Goal: Communication & Community: Share content

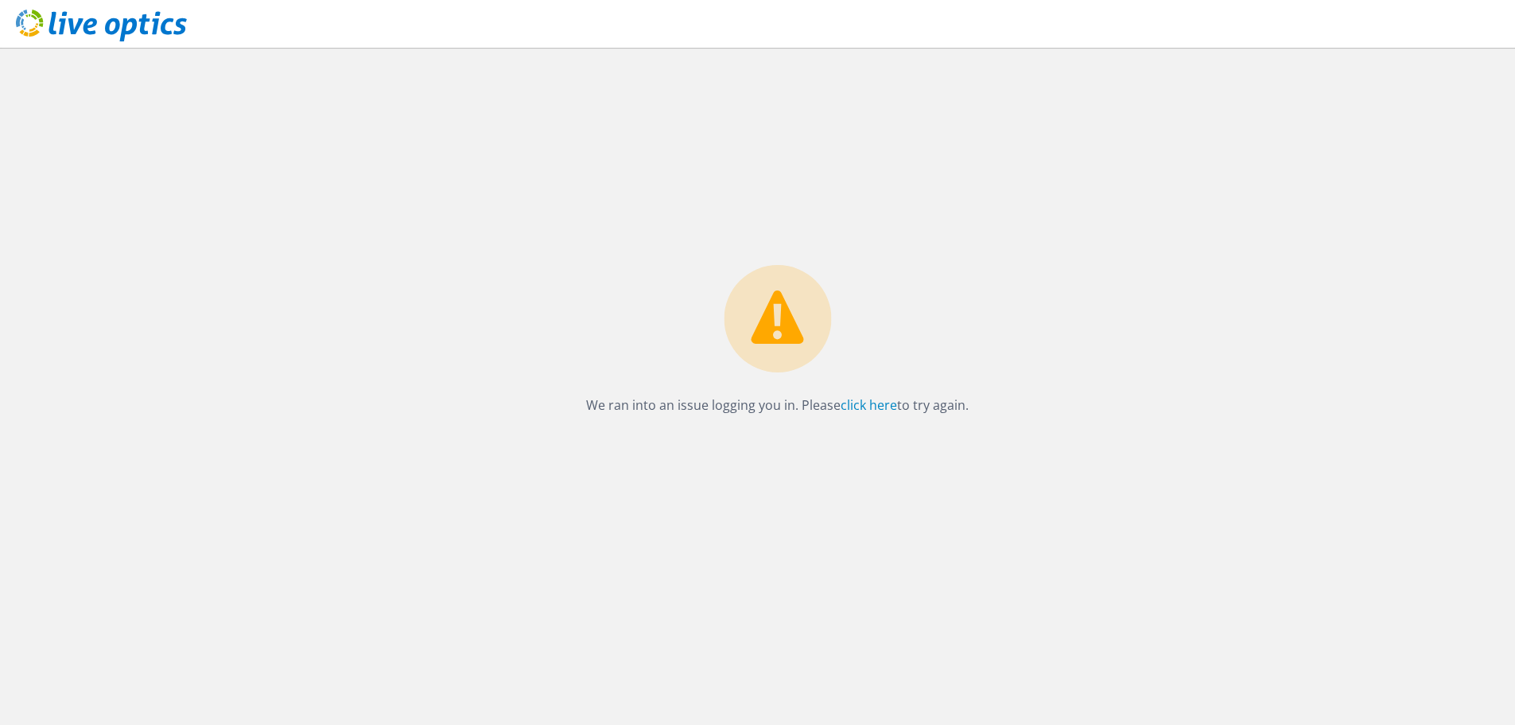
click at [886, 418] on div "We ran into an issue logging you in. Please click here to try again." at bounding box center [777, 344] width 414 height 159
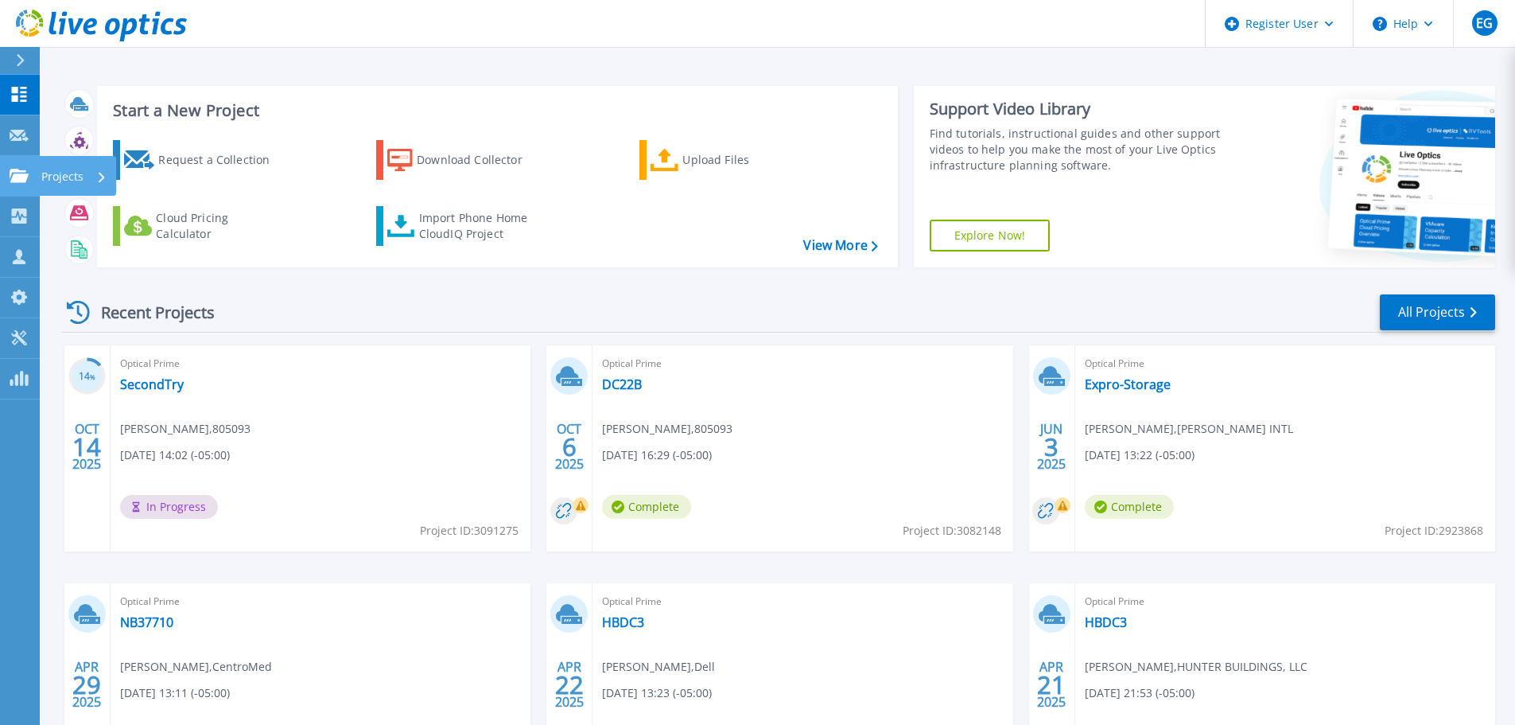
click at [22, 175] on icon at bounding box center [19, 176] width 19 height 14
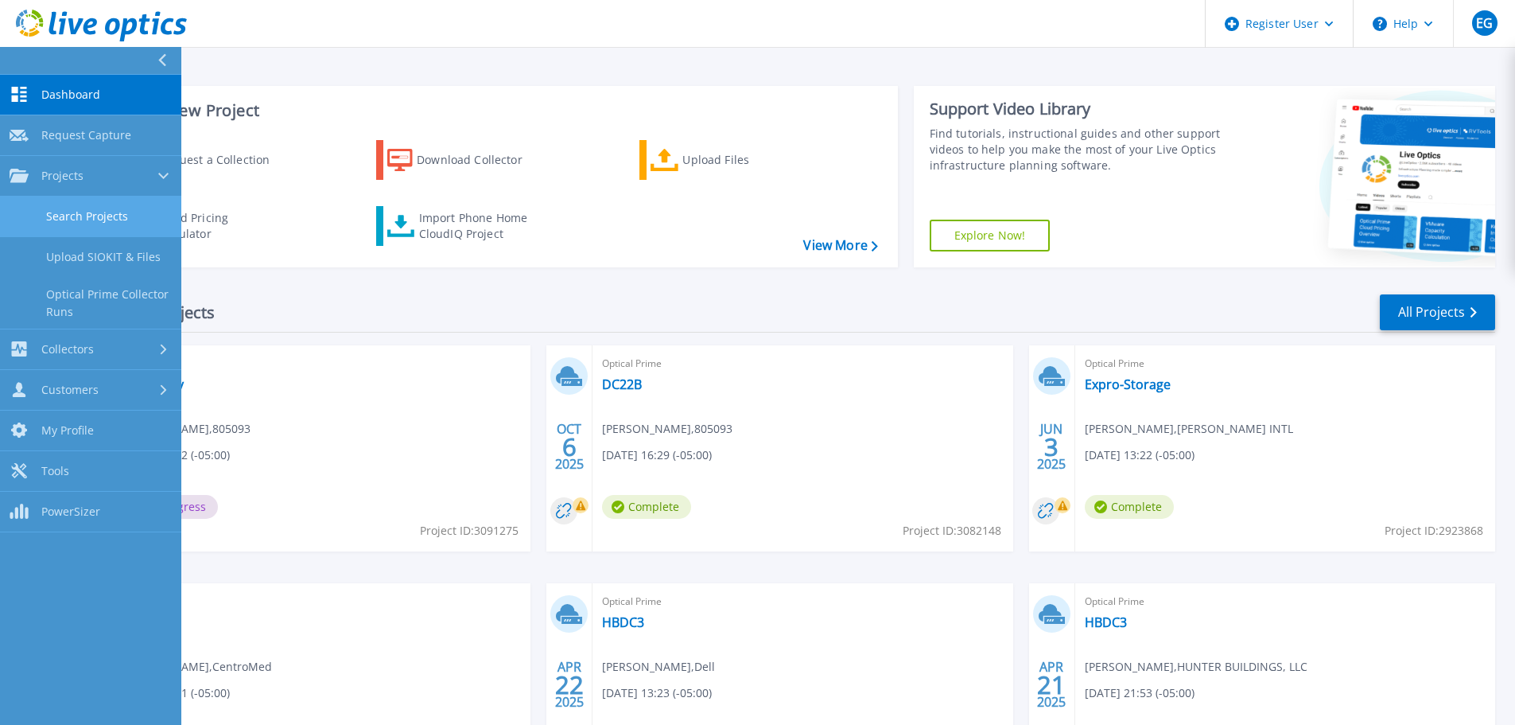
click at [55, 213] on link "Search Projects" at bounding box center [90, 216] width 181 height 41
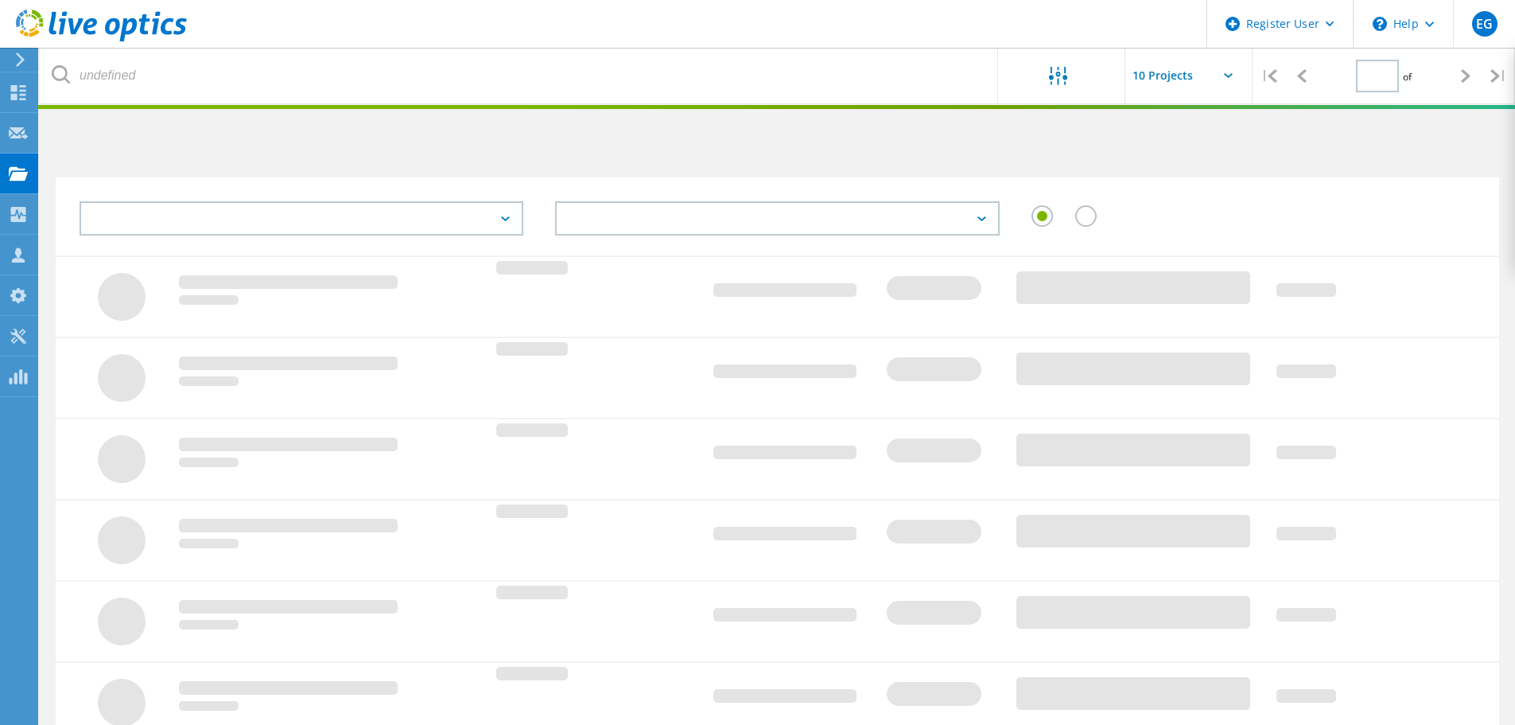
type input "1"
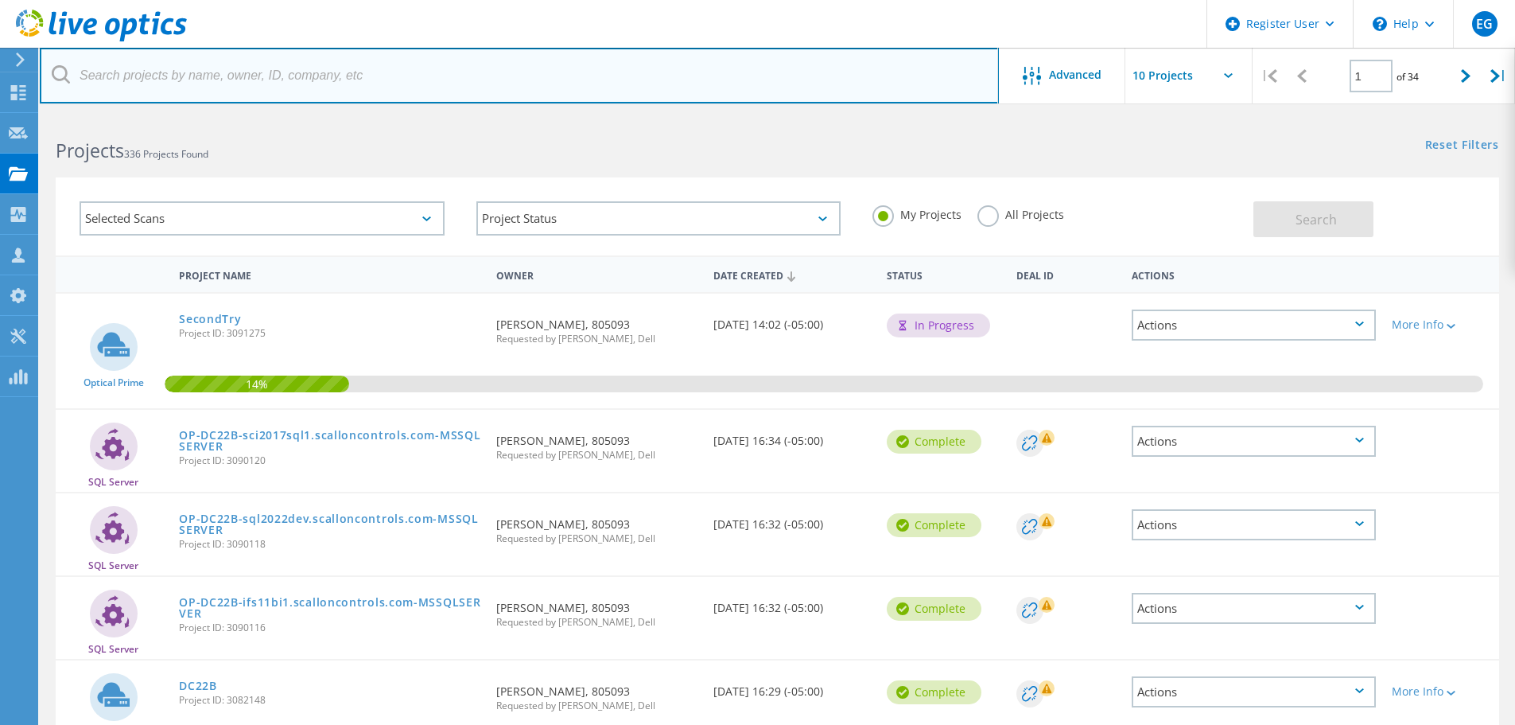
click at [256, 72] on input "text" at bounding box center [519, 76] width 959 height 56
paste input "dcazares@lumbertonisd.org"
type input "[EMAIL_ADDRESS][DOMAIN_NAME]"
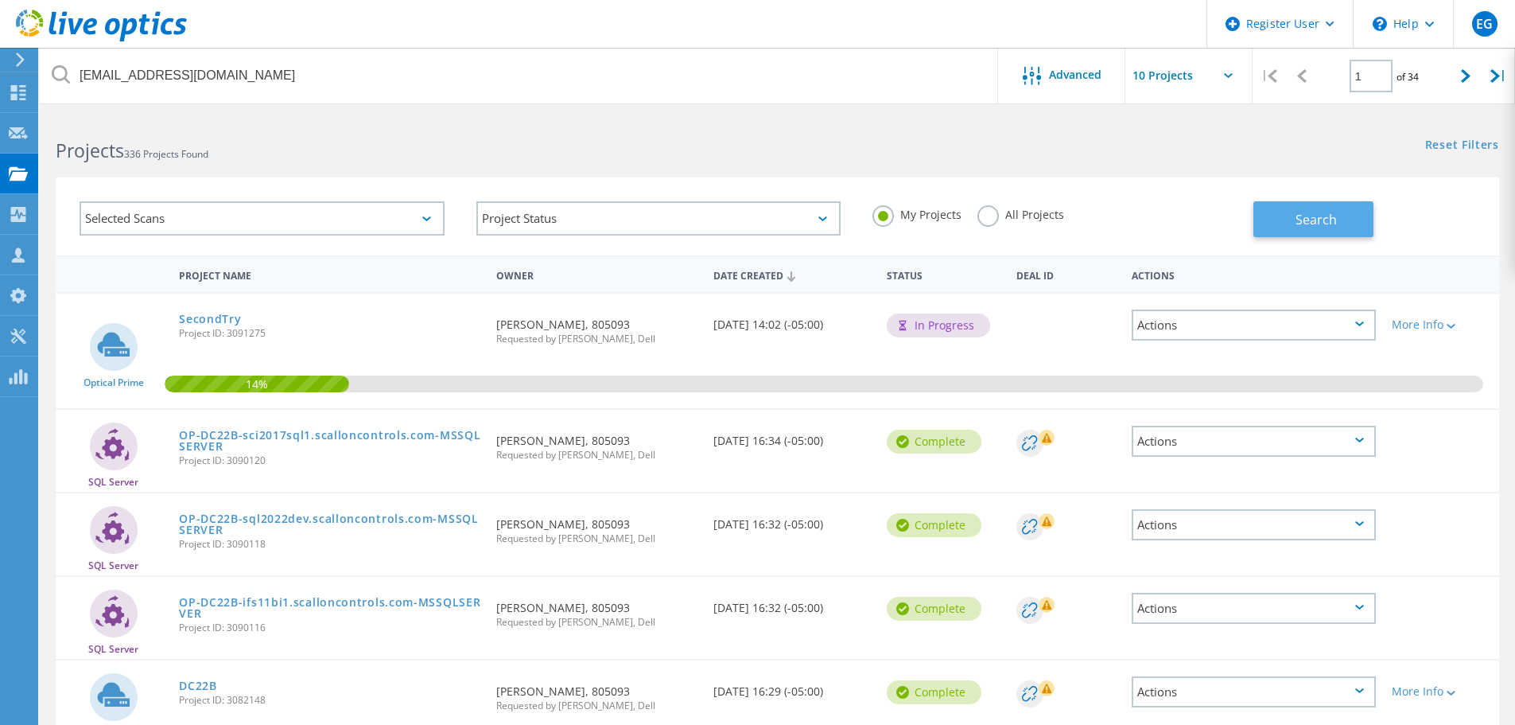
click at [1289, 222] on button "Search" at bounding box center [1313, 219] width 120 height 36
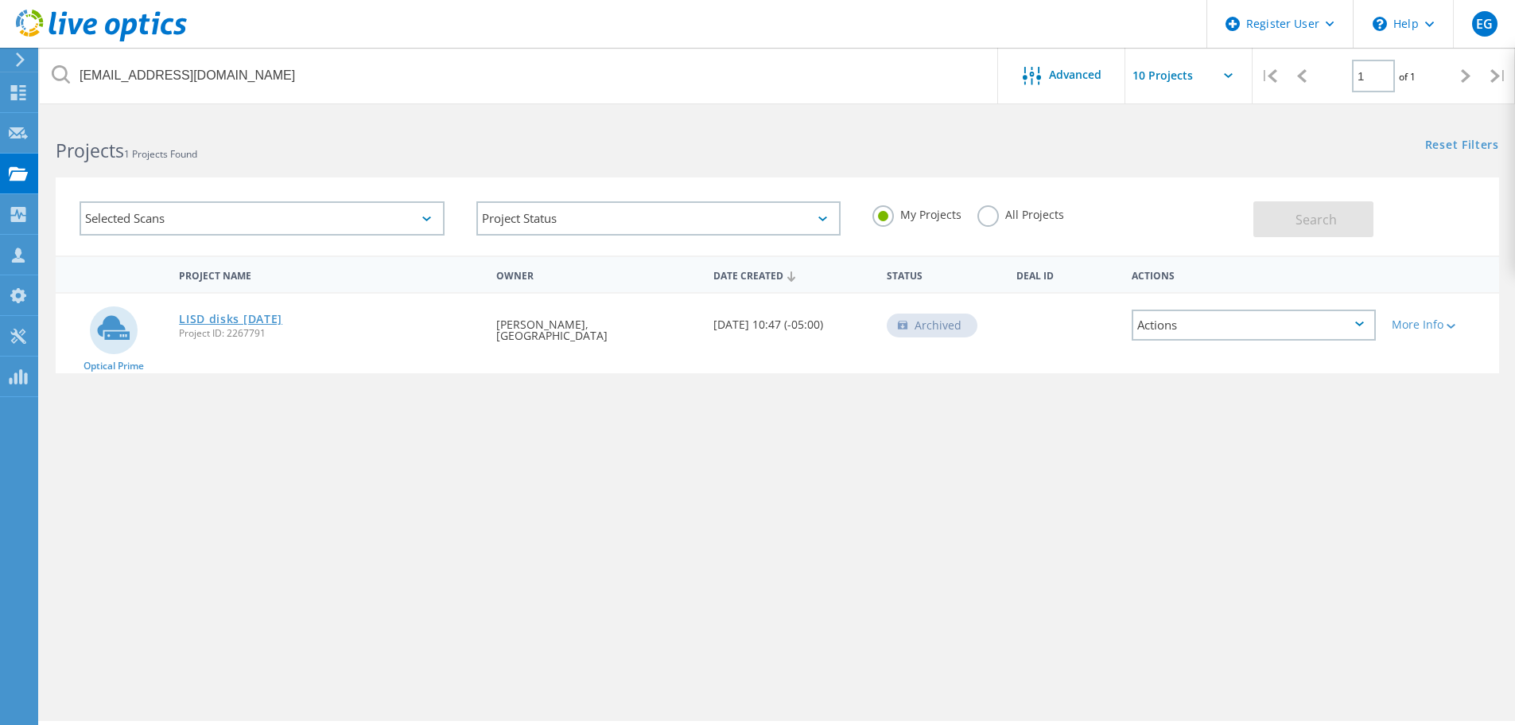
click at [208, 315] on link "LISD disks [DATE]" at bounding box center [230, 318] width 103 height 11
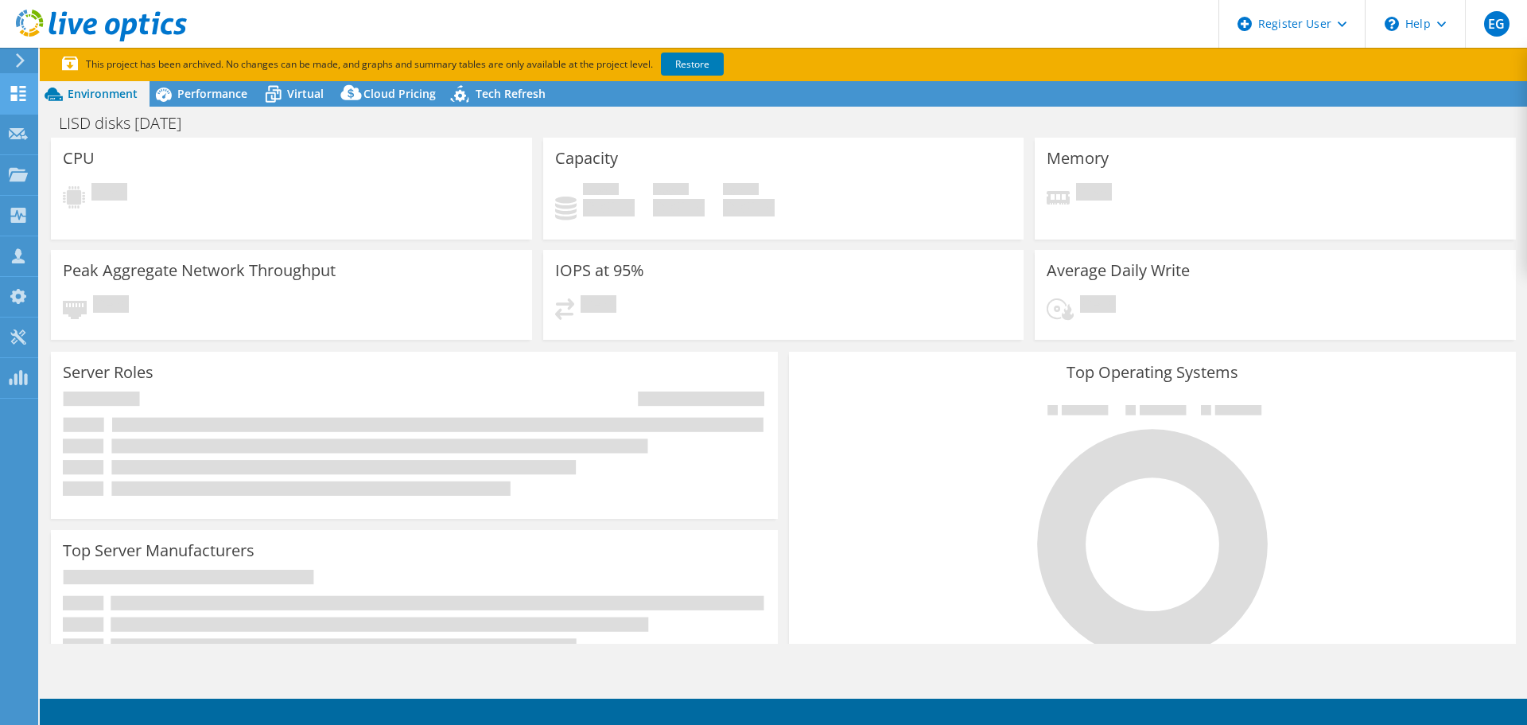
select select "USD"
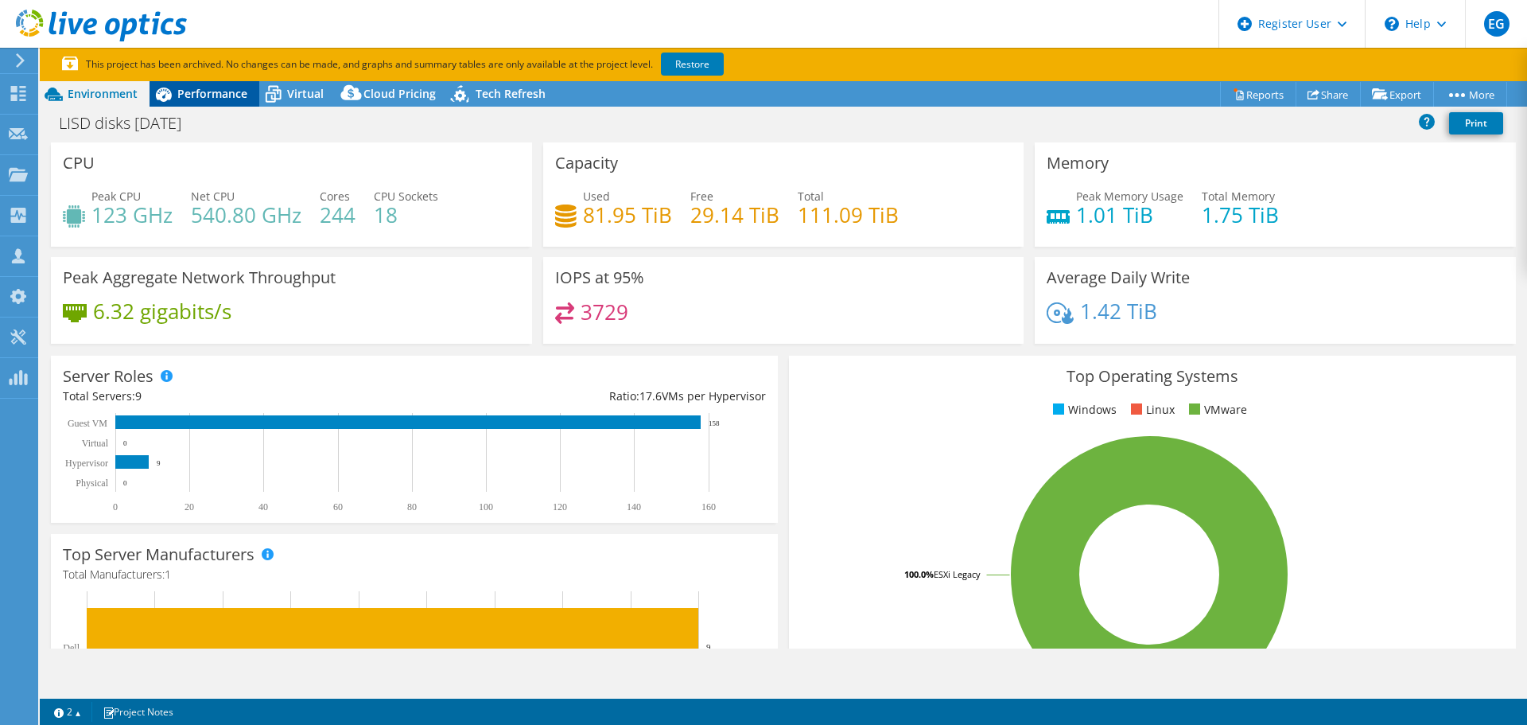
click at [204, 96] on span "Performance" at bounding box center [212, 93] width 70 height 15
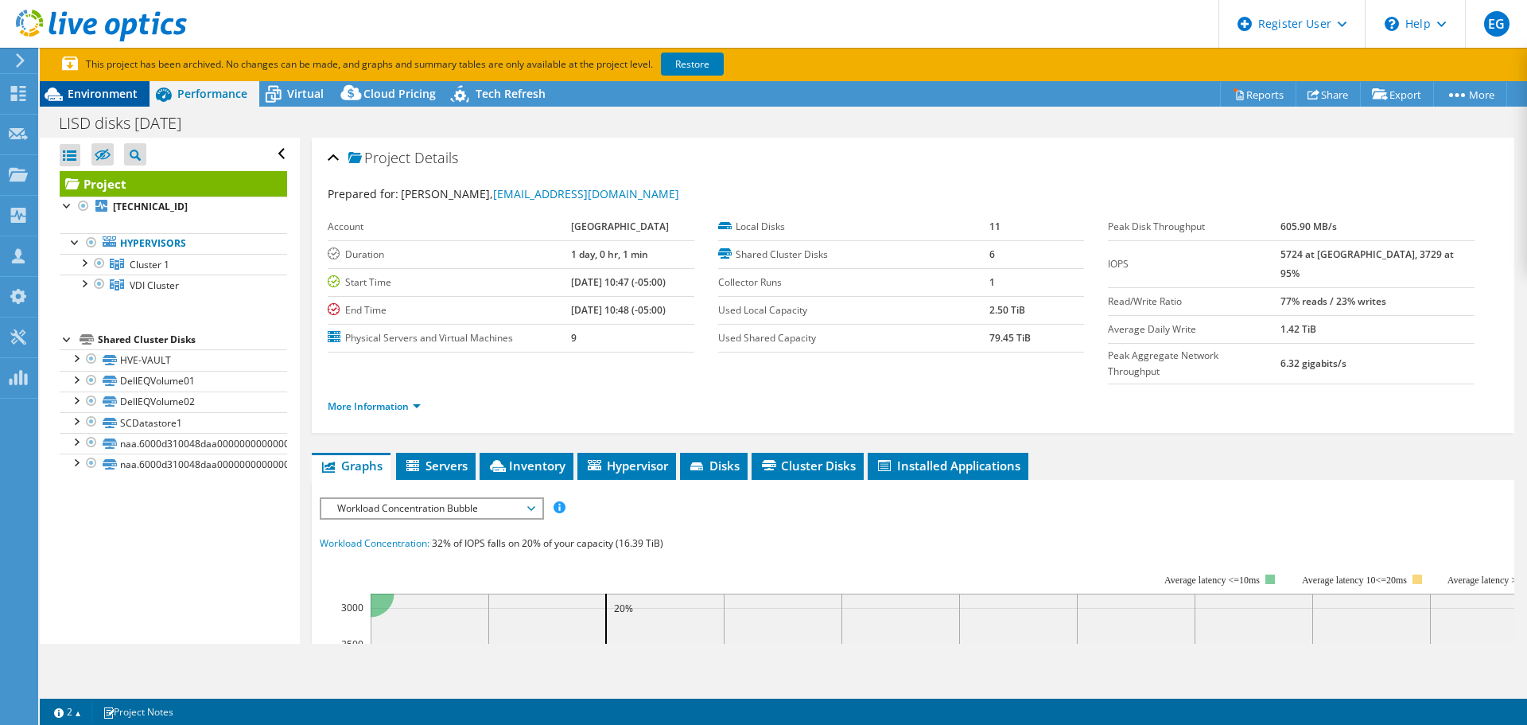
click at [90, 97] on span "Environment" at bounding box center [103, 93] width 70 height 15
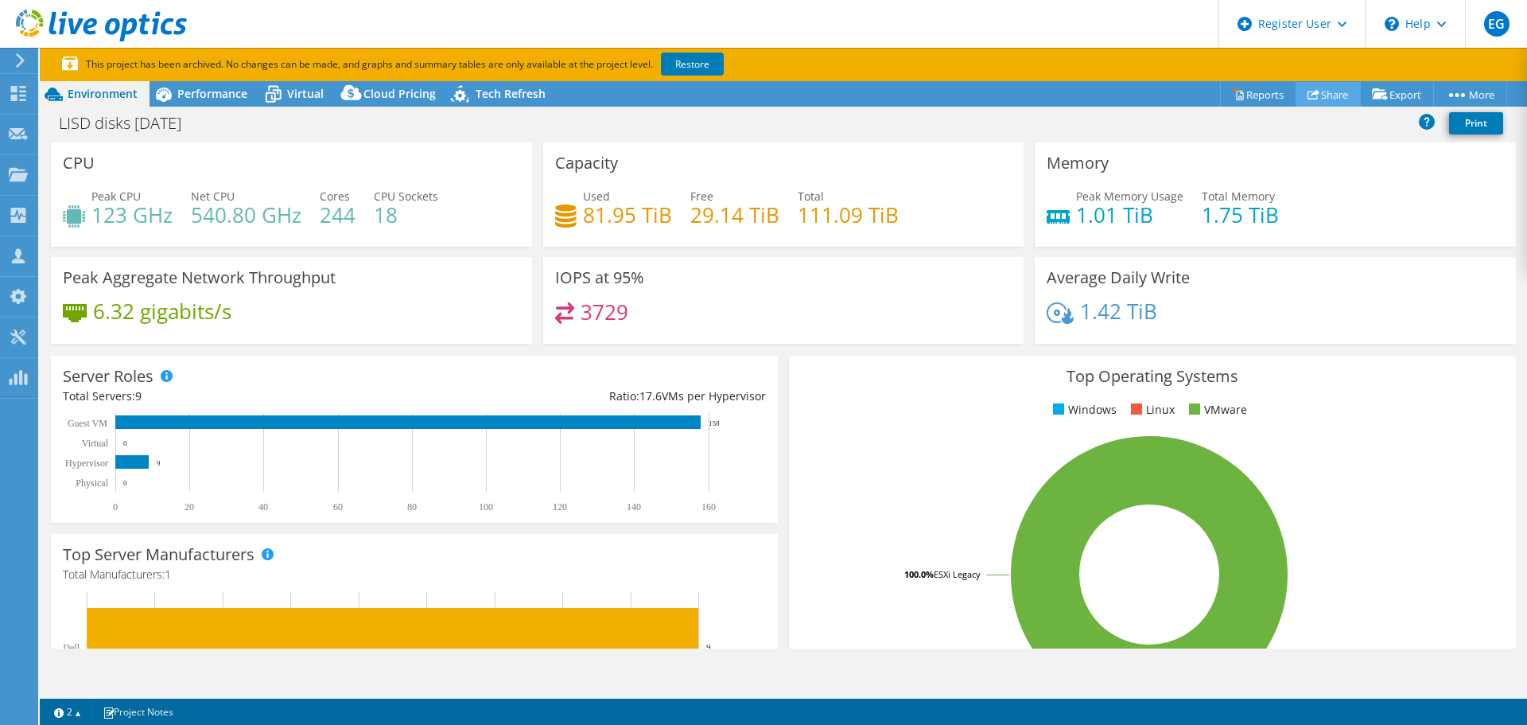
click at [1323, 91] on link "Share" at bounding box center [1328, 94] width 65 height 25
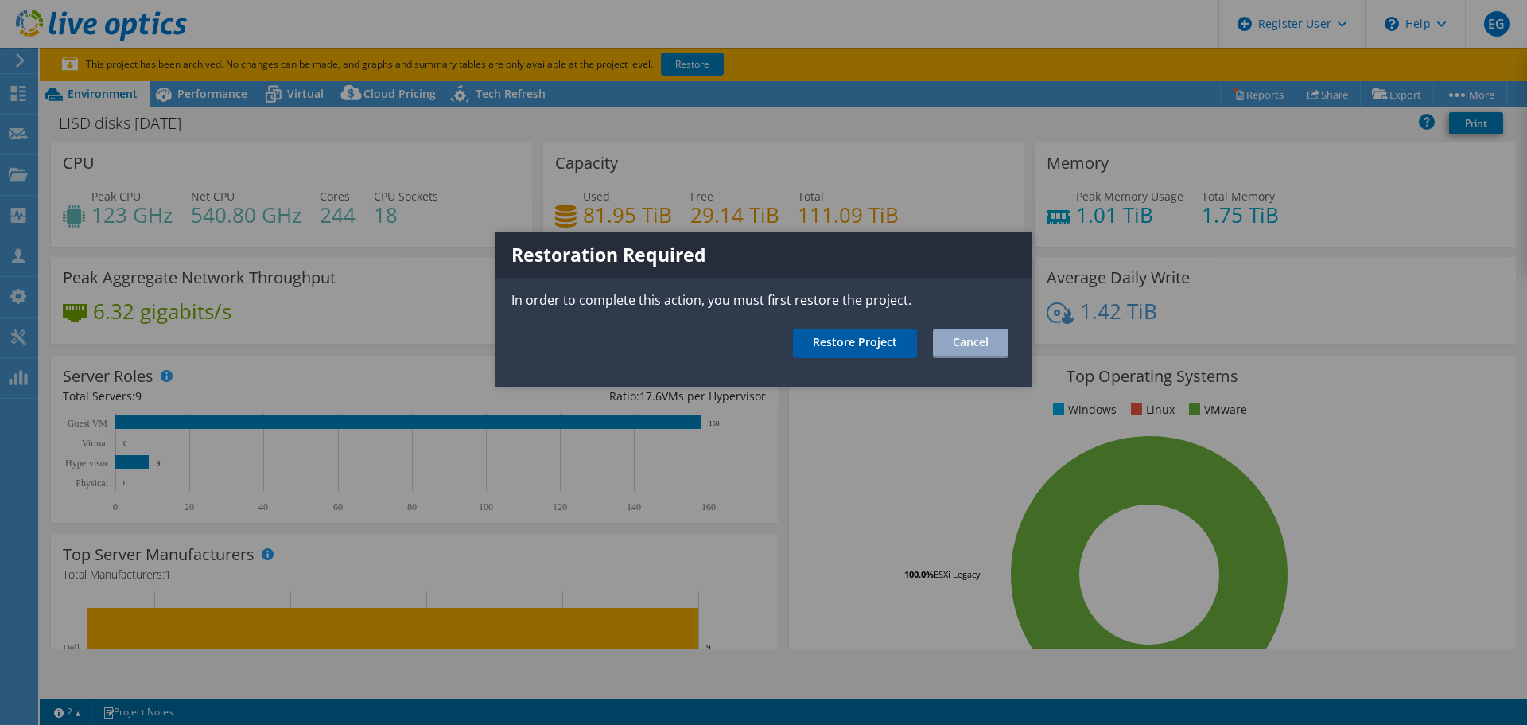
click at [853, 343] on link "Restore Project" at bounding box center [855, 342] width 124 height 29
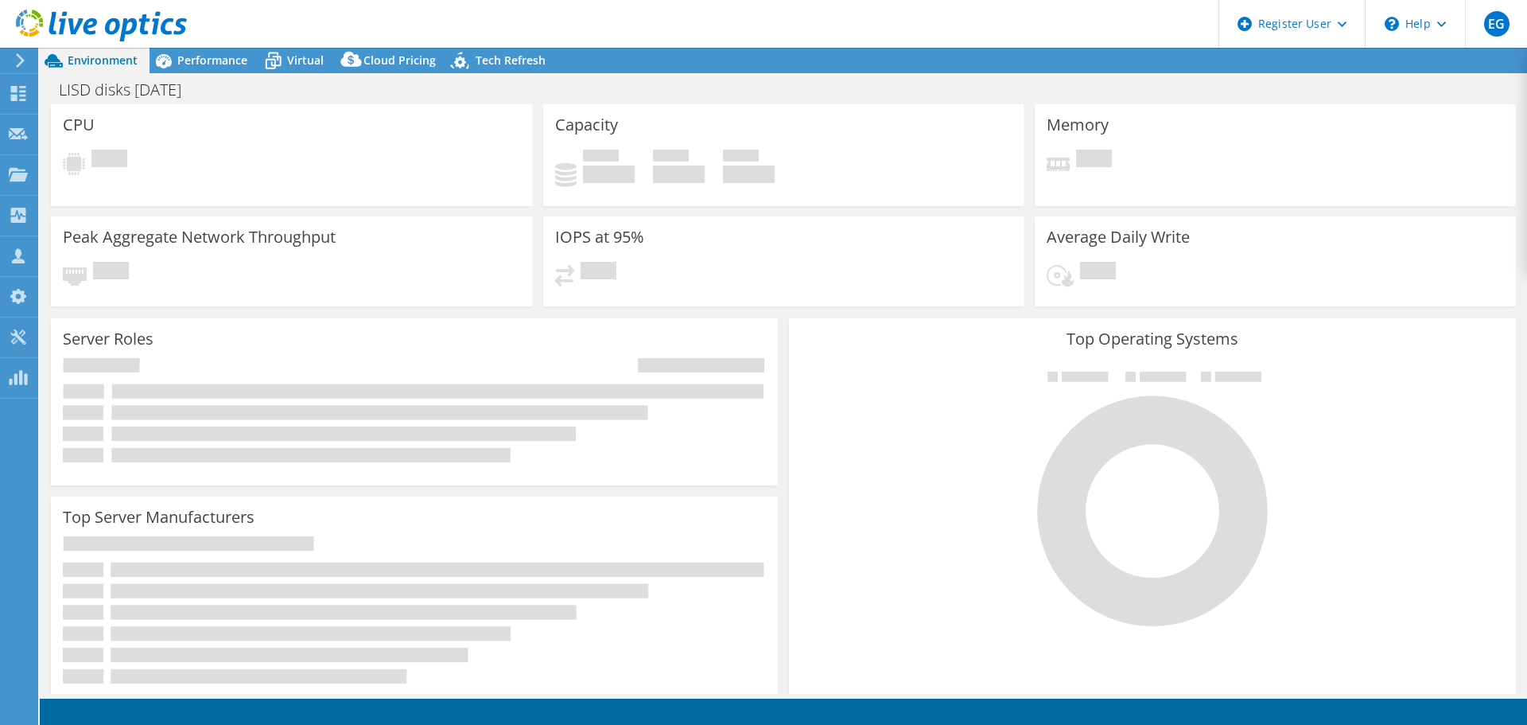
select select "USD"
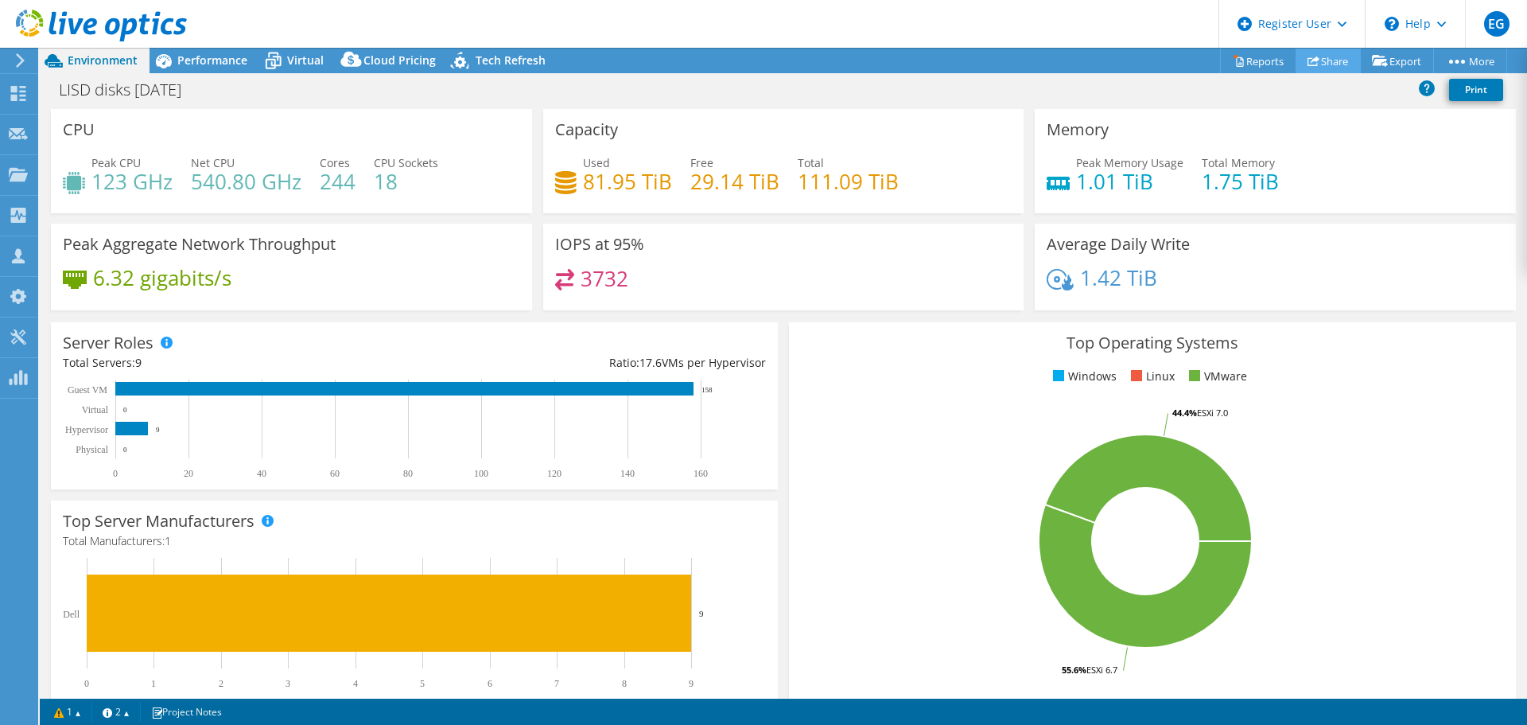
click at [1332, 55] on link "Share" at bounding box center [1328, 61] width 65 height 25
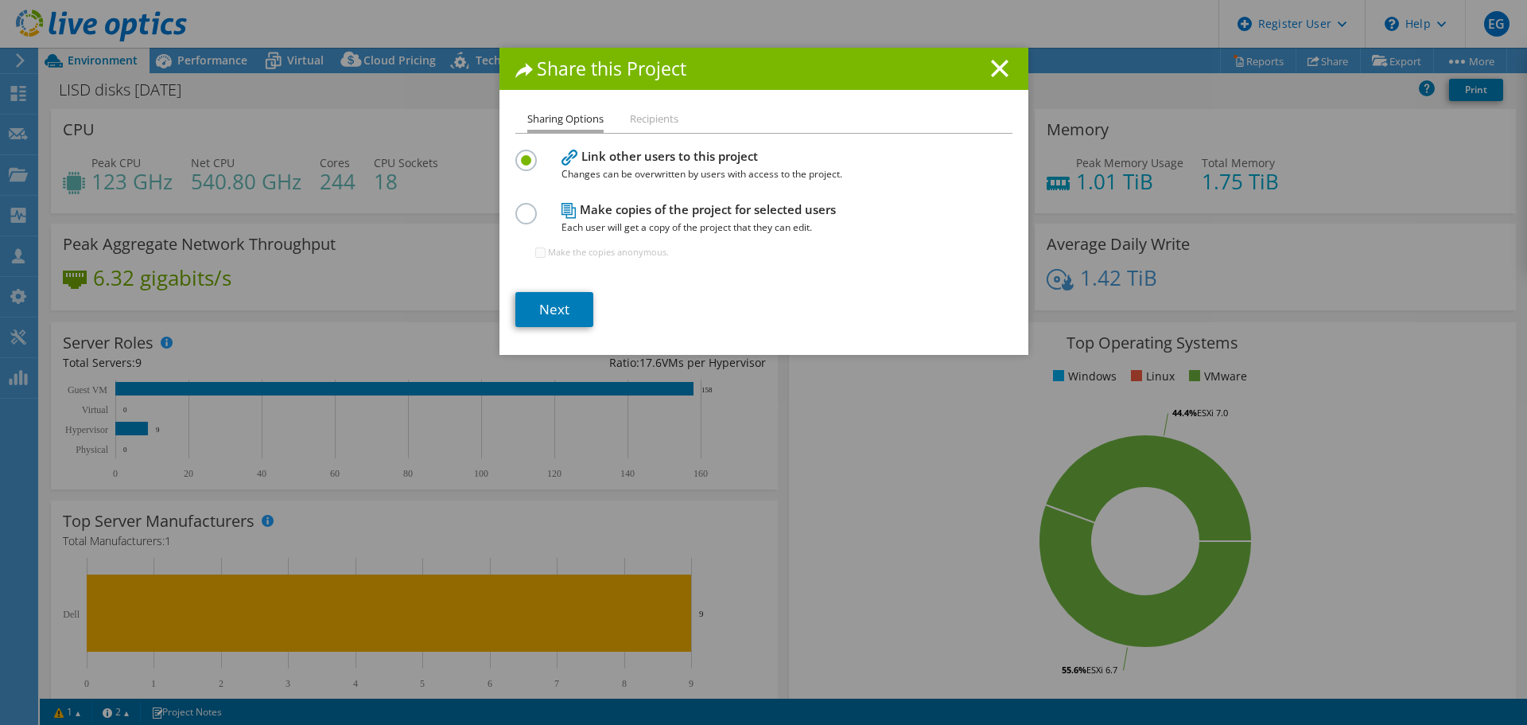
click at [526, 200] on div "Make copies of the project for selected users Each user will get a copy of the …" at bounding box center [763, 237] width 497 height 77
click at [526, 207] on label at bounding box center [529, 205] width 28 height 4
click at [0, 0] on input "radio" at bounding box center [0, 0] width 0 height 0
click at [543, 301] on link "Next" at bounding box center [554, 309] width 78 height 35
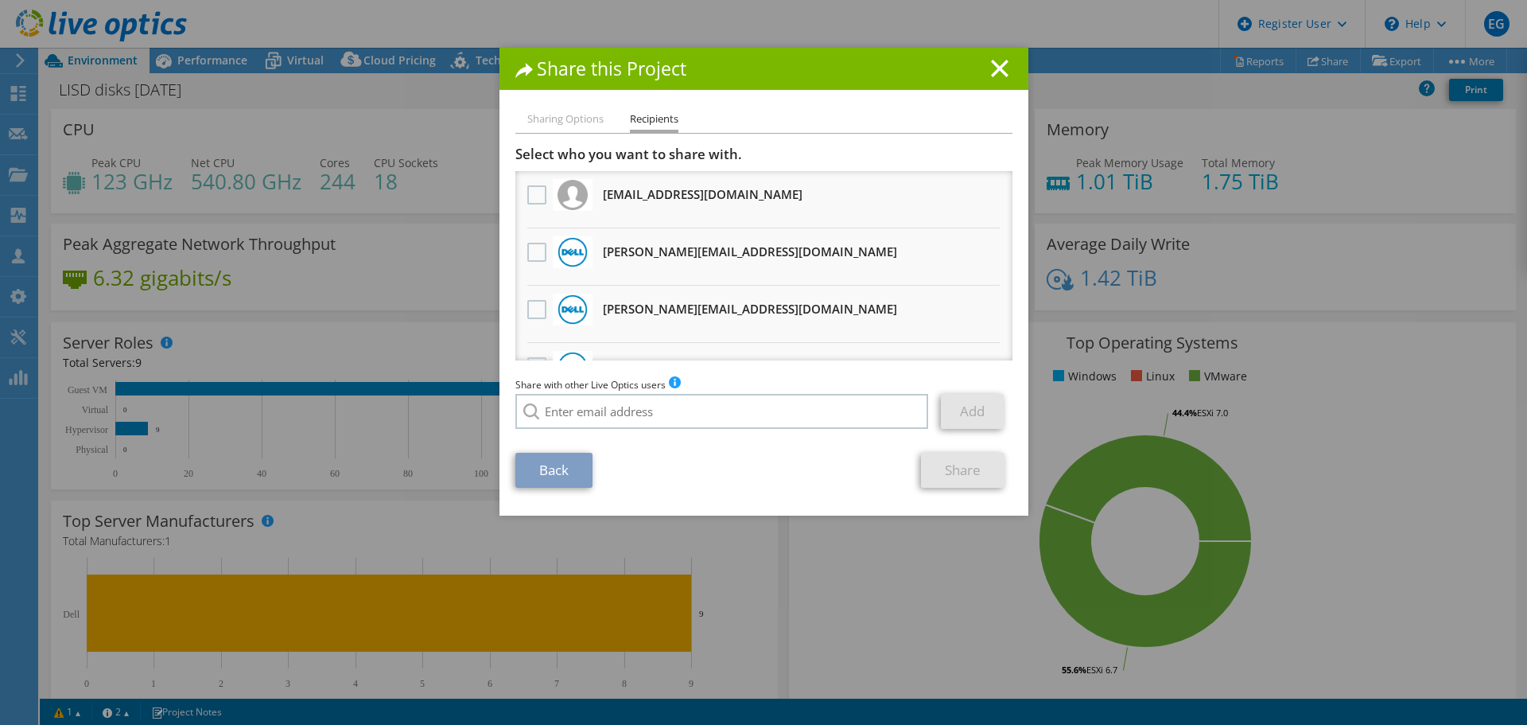
click at [523, 254] on div at bounding box center [536, 252] width 27 height 33
click at [527, 255] on label at bounding box center [538, 252] width 23 height 19
click at [0, 0] on input "checkbox" at bounding box center [0, 0] width 0 height 0
click at [960, 480] on link "Share" at bounding box center [963, 470] width 84 height 35
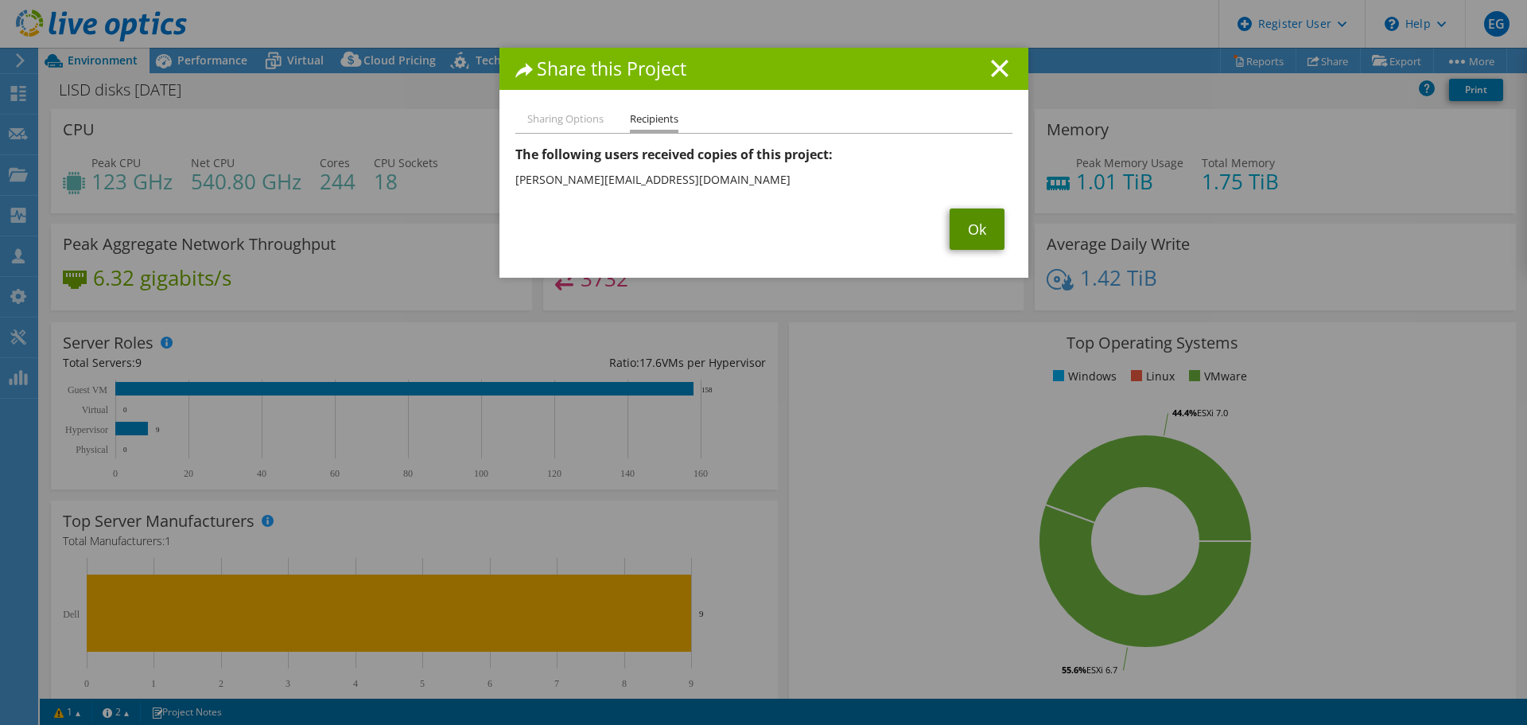
click at [977, 235] on link "Ok" at bounding box center [977, 228] width 55 height 41
